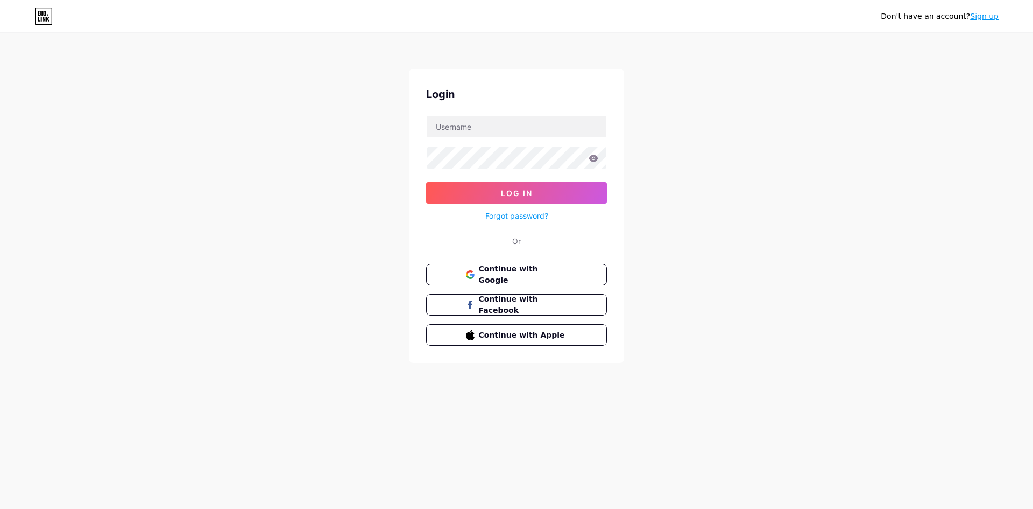
click at [538, 273] on span "Continue with Google" at bounding box center [523, 274] width 89 height 23
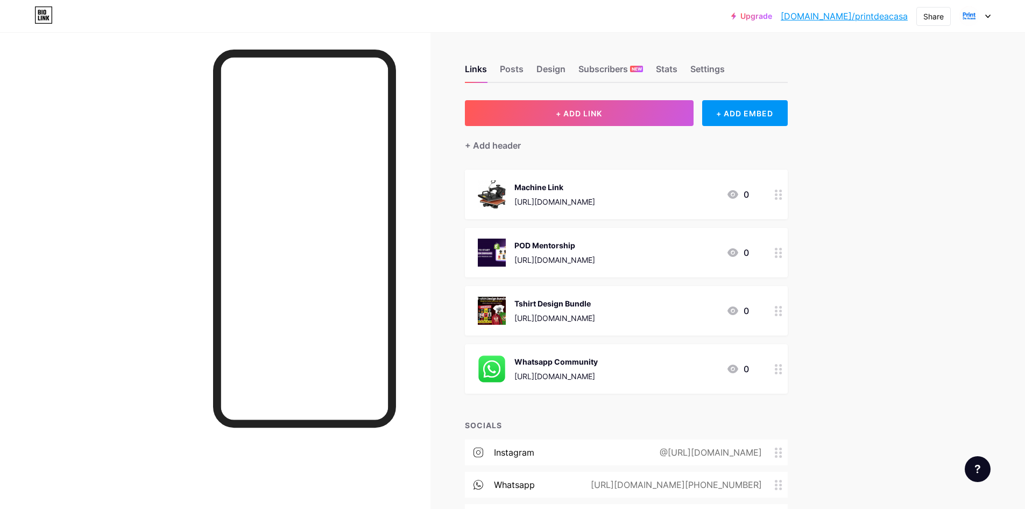
click at [987, 13] on div at bounding box center [975, 15] width 31 height 19
click at [882, 123] on link "Account settings" at bounding box center [923, 122] width 133 height 29
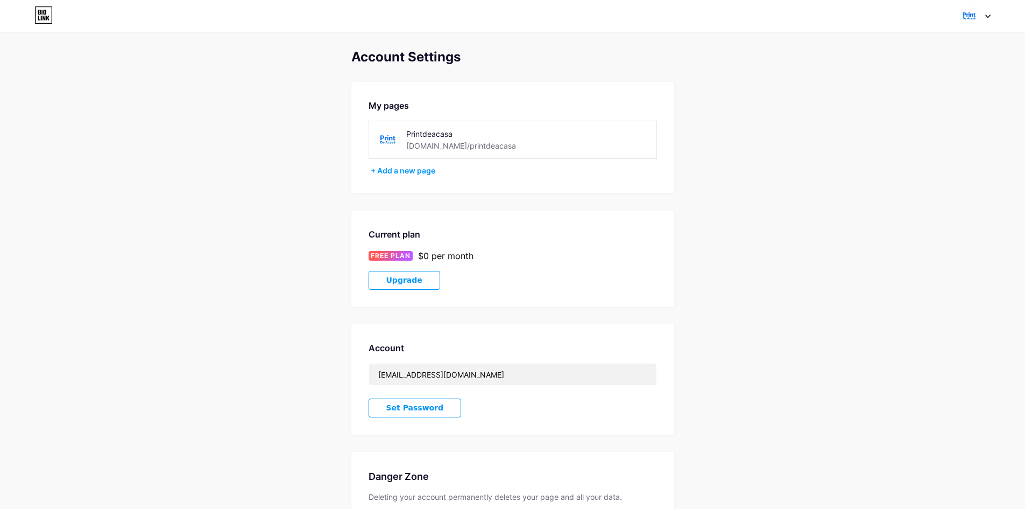
click at [38, 12] on icon at bounding box center [39, 12] width 3 height 5
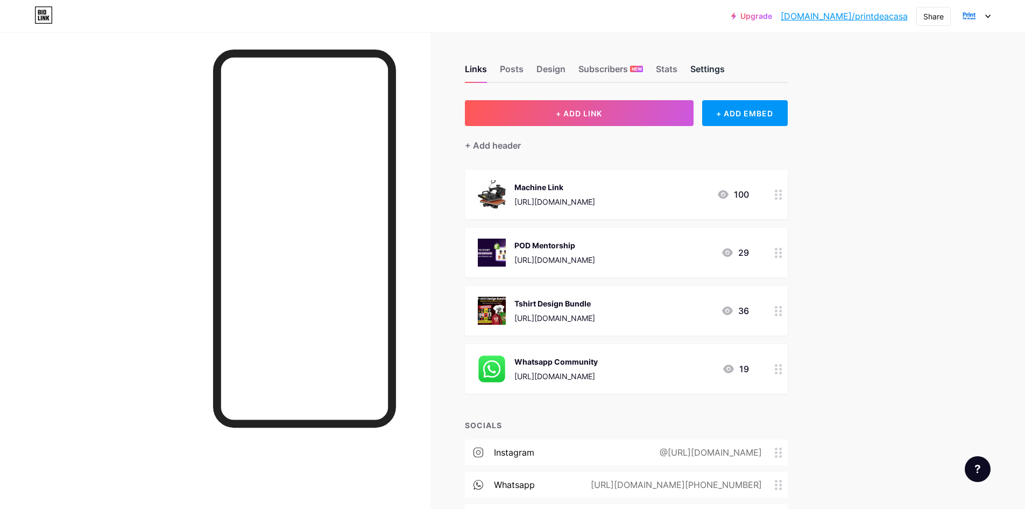
click at [706, 72] on div "Settings" at bounding box center [708, 71] width 34 height 19
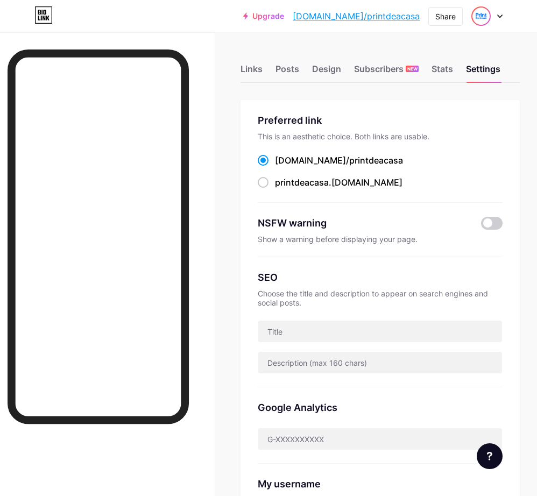
click at [483, 12] on img at bounding box center [481, 16] width 17 height 17
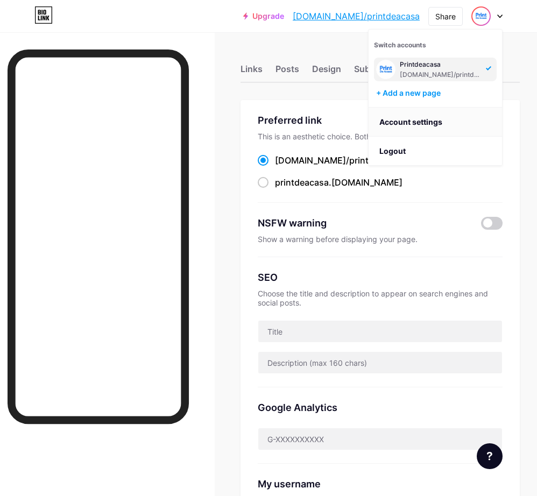
click at [416, 118] on link "Account settings" at bounding box center [435, 122] width 133 height 29
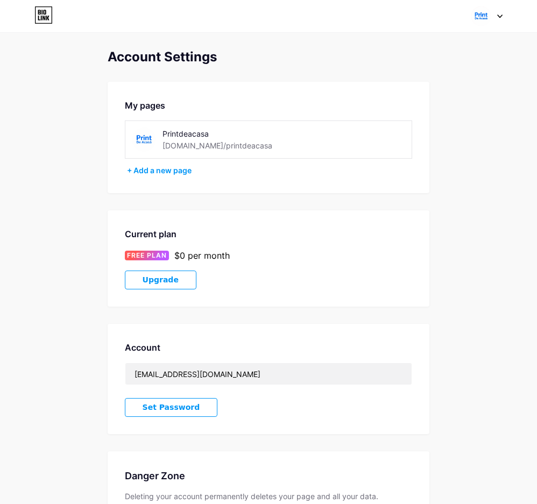
click at [484, 14] on img at bounding box center [481, 16] width 20 height 20
click at [412, 117] on link "Dashboard" at bounding box center [435, 122] width 133 height 29
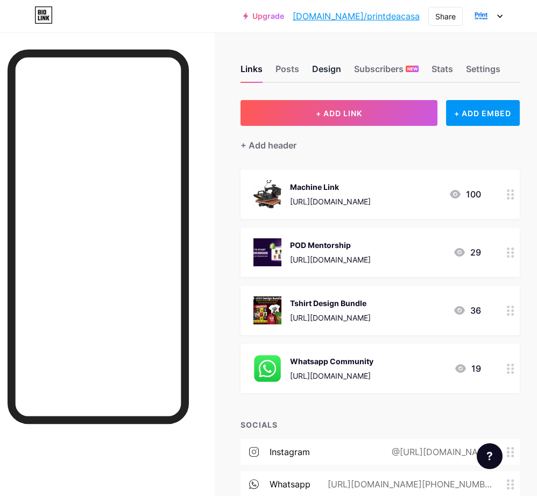
click at [328, 70] on div "Design" at bounding box center [326, 71] width 29 height 19
click at [464, 67] on div "Links Posts Design Subscribers NEW Stats Settings" at bounding box center [380, 64] width 279 height 38
click at [483, 67] on div "Settings" at bounding box center [483, 71] width 34 height 19
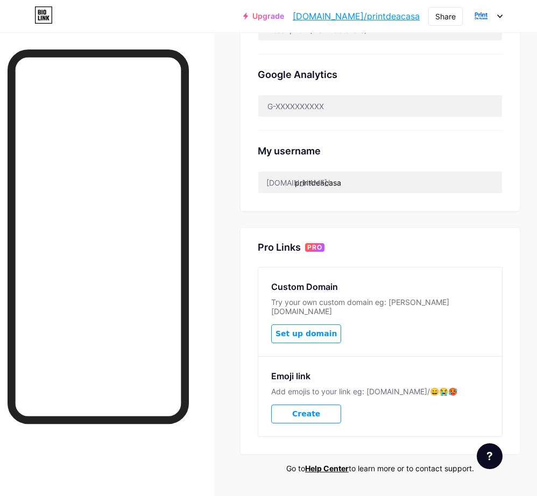
scroll to position [355, 0]
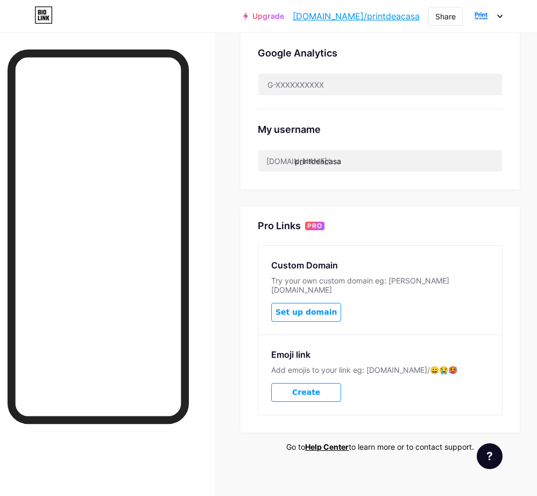
click at [325, 383] on button "Create" at bounding box center [306, 392] width 70 height 19
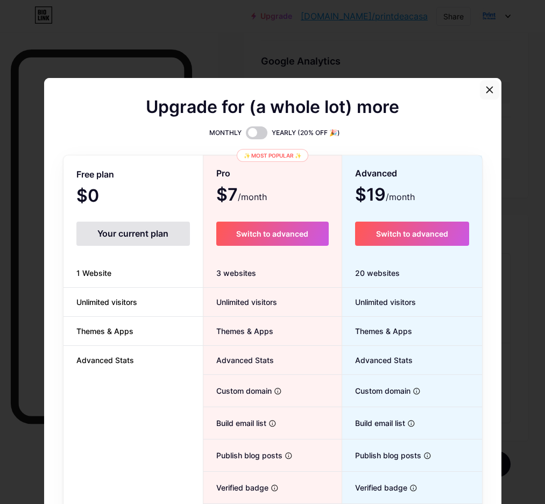
click at [487, 90] on icon at bounding box center [490, 90] width 6 height 6
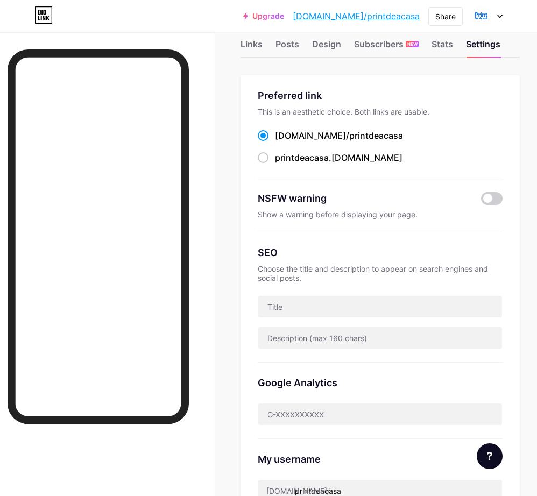
scroll to position [0, 0]
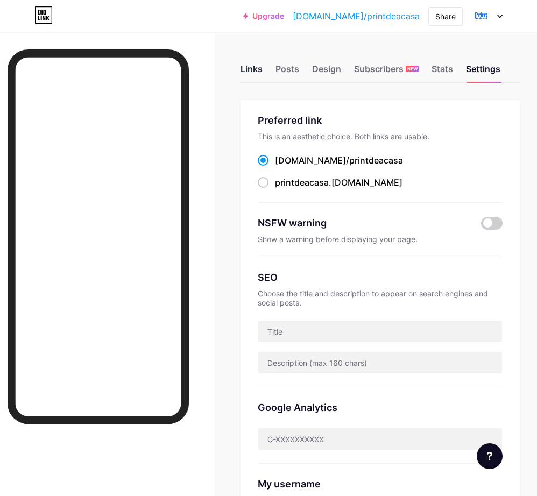
click at [263, 65] on div "Links" at bounding box center [252, 71] width 22 height 19
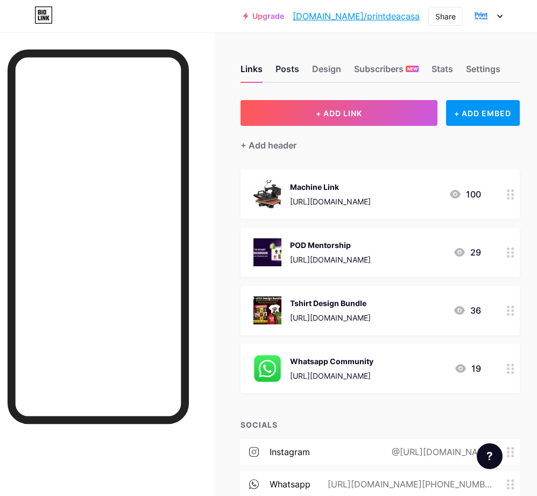
click at [289, 68] on div "Posts" at bounding box center [288, 71] width 24 height 19
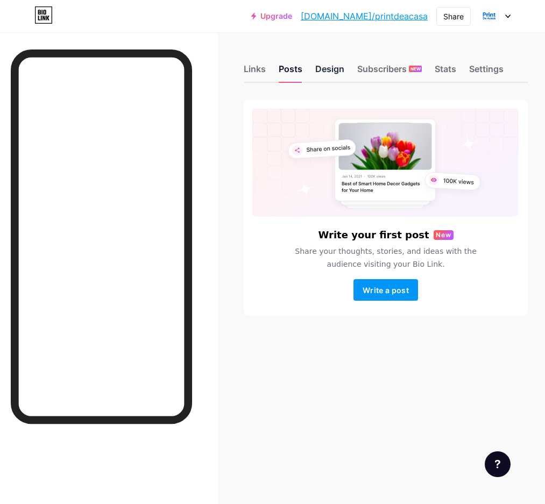
click at [339, 76] on div "Design" at bounding box center [329, 71] width 29 height 19
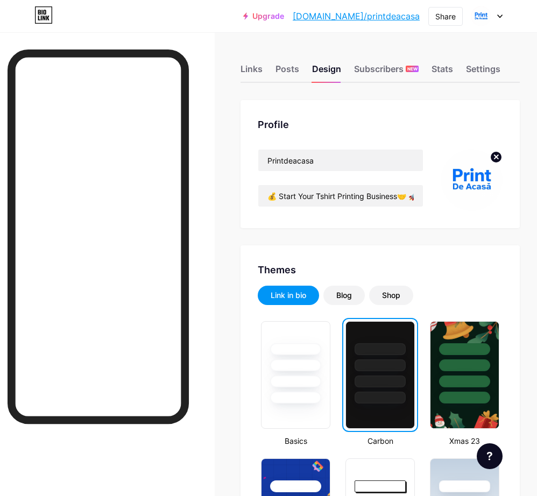
click at [498, 156] on circle at bounding box center [496, 157] width 12 height 12
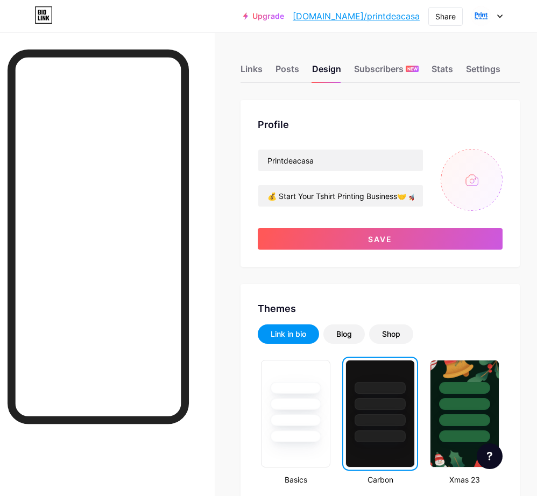
click at [484, 170] on input "file" at bounding box center [472, 180] width 62 height 62
type input "C:\fakepath\524145489_17871254187402153_4397695309133213701_n.jpg"
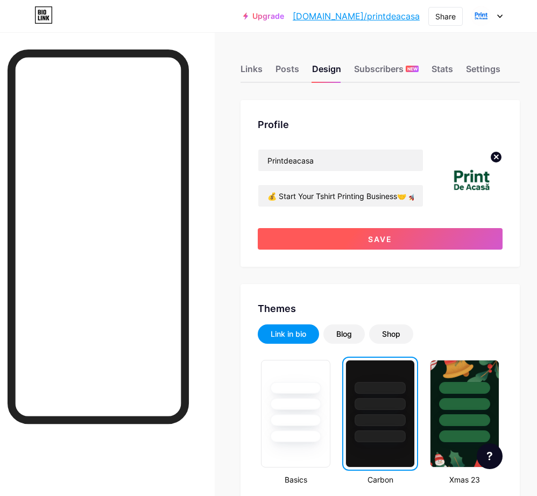
click at [360, 243] on button "Save" at bounding box center [380, 239] width 245 height 22
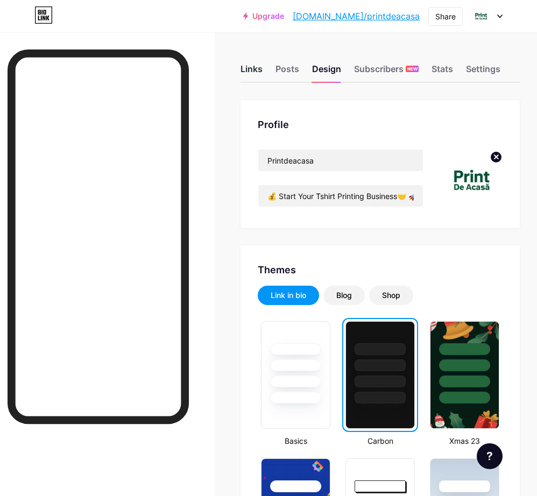
click at [263, 71] on div "Links" at bounding box center [252, 71] width 22 height 19
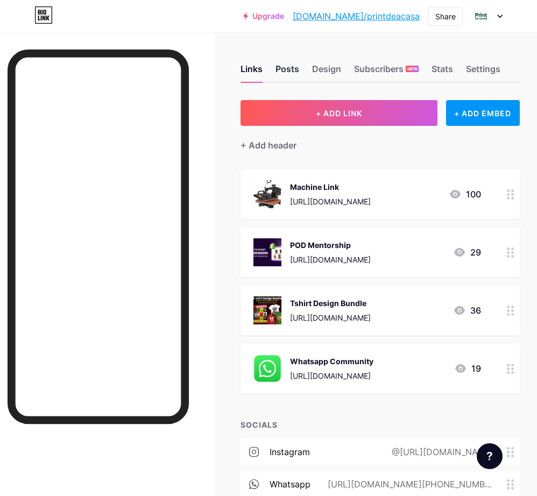
click at [294, 69] on div "Posts" at bounding box center [288, 71] width 24 height 19
